Goal: Task Accomplishment & Management: Use online tool/utility

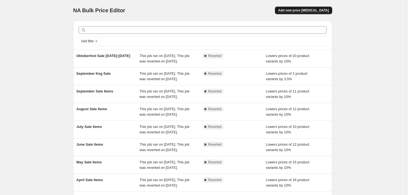
click at [257, 8] on button "Add new price change job" at bounding box center [303, 11] width 57 height 8
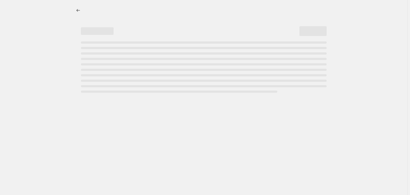
select select "percentage"
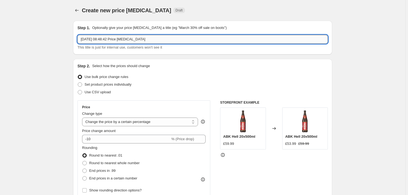
click at [149, 38] on input "8 Oct 2025, 08:48:42 Price change job" at bounding box center [202, 39] width 250 height 9
drag, startPoint x: 149, startPoint y: 38, endPoint x: 26, endPoint y: 42, distance: 122.9
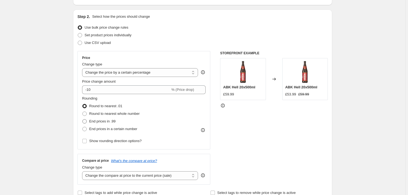
type input "October Sale Items"
click at [91, 119] on span "End prices in .99" at bounding box center [102, 121] width 26 height 4
click at [83, 119] on input "End prices in .99" at bounding box center [82, 119] width 0 height 0
radio input "true"
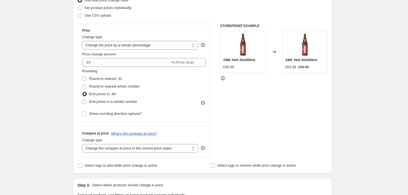
scroll to position [99, 0]
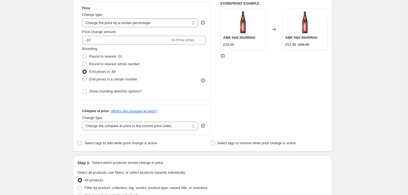
click at [86, 128] on span "Select tags to add while price change is active" at bounding box center [120, 143] width 72 height 4
click at [82, 128] on input "Select tags to add while price change is active" at bounding box center [80, 143] width 4 height 4
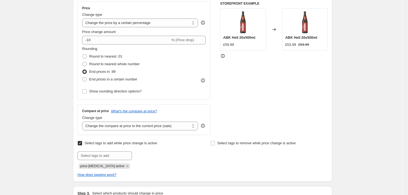
click at [78, 128] on span at bounding box center [79, 143] width 5 height 5
click at [78, 128] on input "Select tags to add while price change is active" at bounding box center [80, 143] width 4 height 4
checkbox input "false"
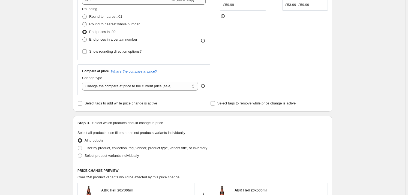
scroll to position [173, 0]
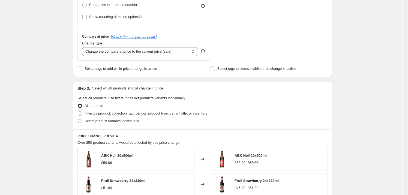
click at [81, 124] on label "Select product variants individually" at bounding box center [107, 121] width 61 height 8
click at [78, 119] on input "Select product variants individually" at bounding box center [78, 119] width 0 height 0
radio input "true"
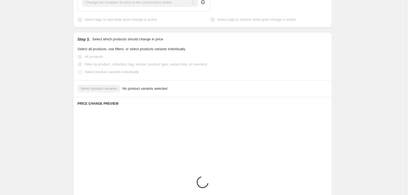
scroll to position [223, 0]
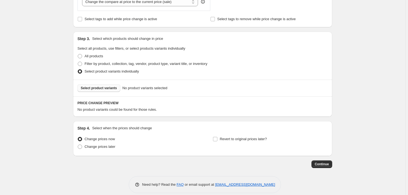
click at [101, 90] on button "Select product variants" at bounding box center [98, 88] width 43 height 8
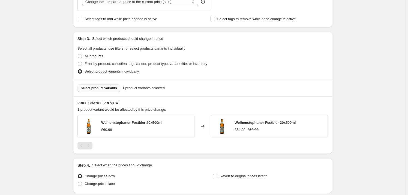
click at [101, 87] on span "Select product variants" at bounding box center [99, 88] width 36 height 4
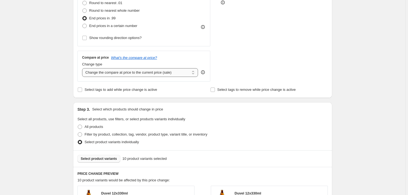
scroll to position [173, 0]
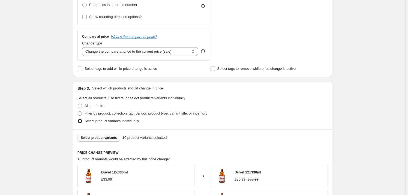
click at [92, 128] on span "Select product variants" at bounding box center [99, 137] width 36 height 4
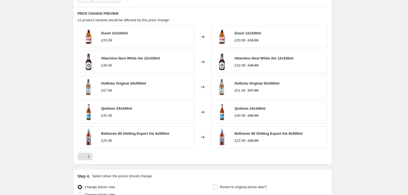
scroll to position [366, 0]
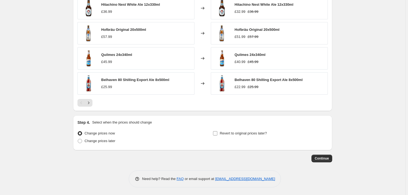
click at [216, 128] on input "Revert to original prices later?" at bounding box center [215, 133] width 4 height 4
checkbox input "true"
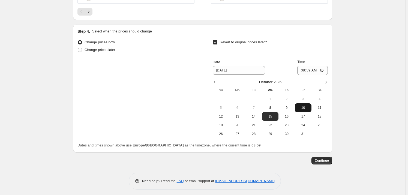
scroll to position [459, 0]
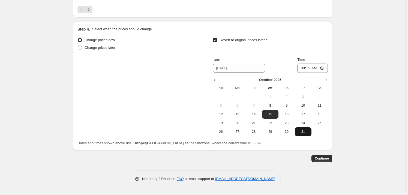
click at [257, 128] on span "31" at bounding box center [303, 131] width 12 height 4
type input "10/31/2025"
click at [257, 70] on input "08:59" at bounding box center [312, 67] width 31 height 9
type input "23:59"
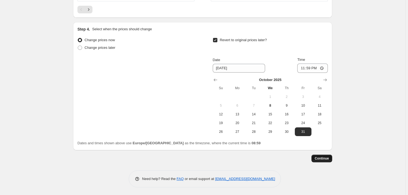
click at [257, 128] on span "Continue" at bounding box center [321, 158] width 14 height 4
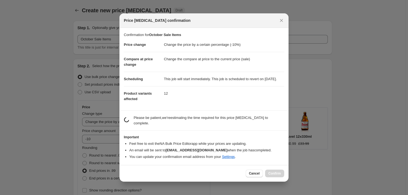
scroll to position [0, 0]
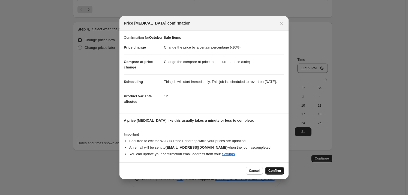
click at [257, 128] on span "Confirm" at bounding box center [274, 170] width 13 height 4
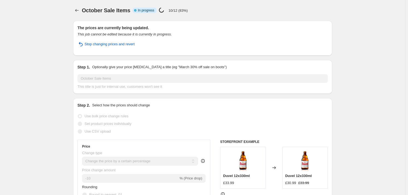
select select "percentage"
